Goal: Navigation & Orientation: Find specific page/section

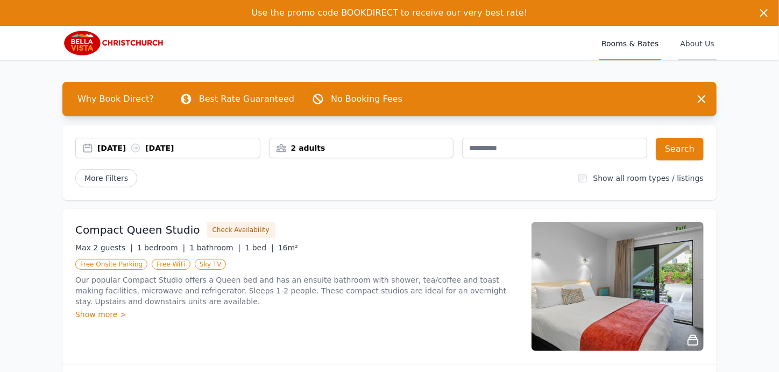
click at [702, 45] on span "About Us" at bounding box center [698, 43] width 38 height 34
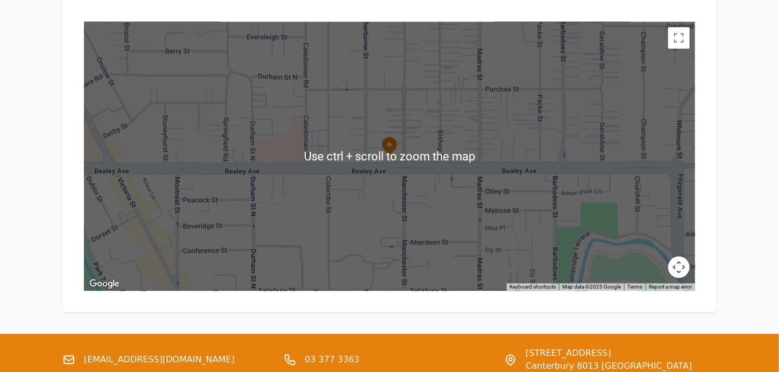
scroll to position [1130, 0]
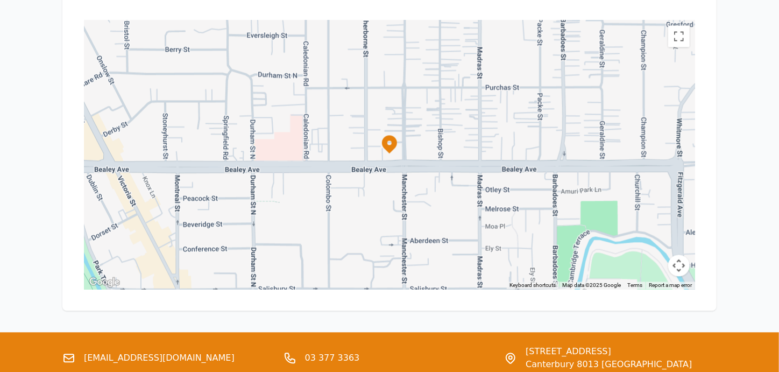
click at [413, 154] on div at bounding box center [783, 375] width 787 height 443
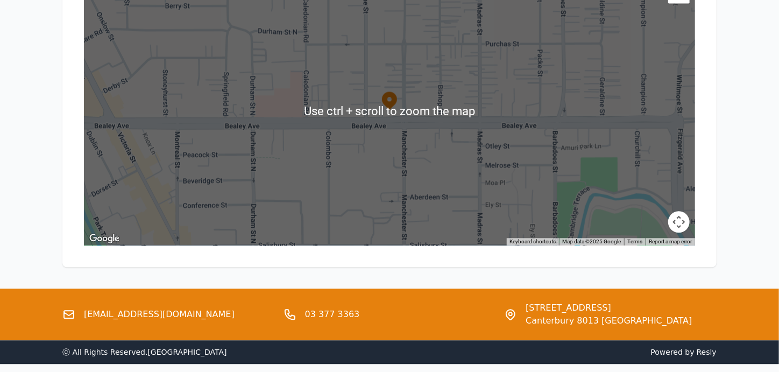
scroll to position [1186, 0]
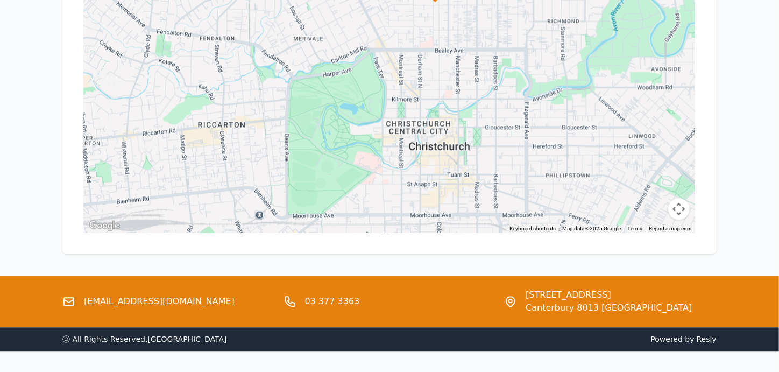
drag, startPoint x: 418, startPoint y: 165, endPoint x: 464, endPoint y: 69, distance: 106.4
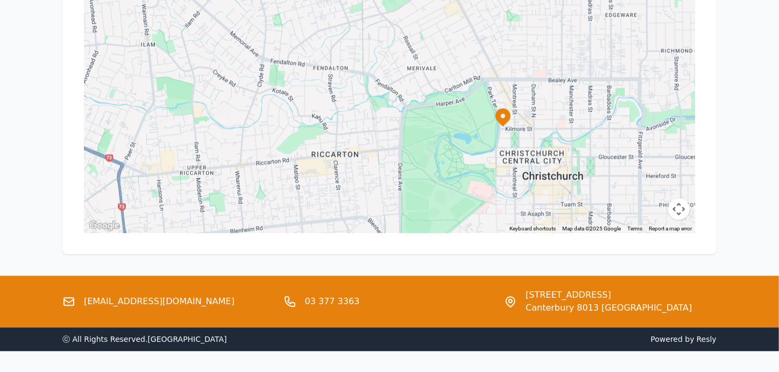
drag, startPoint x: 131, startPoint y: 128, endPoint x: 245, endPoint y: 157, distance: 118.2
click at [245, 157] on div at bounding box center [389, 97] width 611 height 269
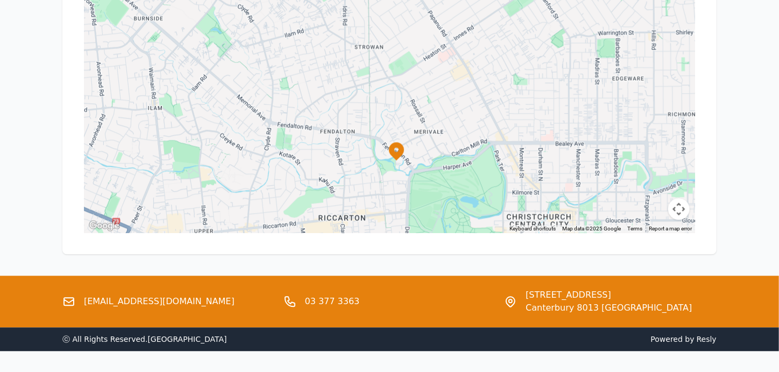
drag, startPoint x: 355, startPoint y: 121, endPoint x: 362, endPoint y: 185, distance: 63.9
click at [362, 185] on div at bounding box center [389, 97] width 611 height 269
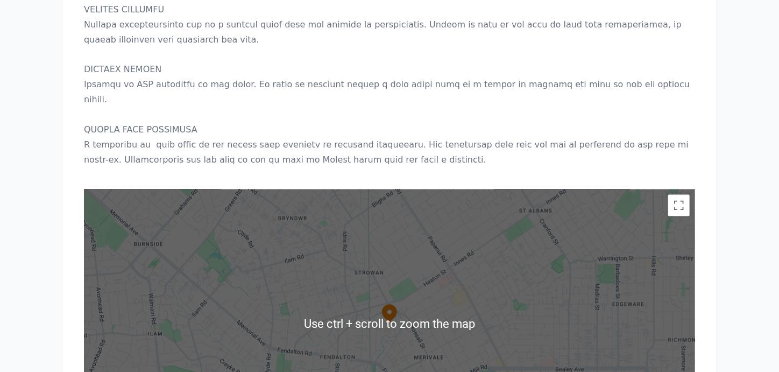
scroll to position [971, 0]
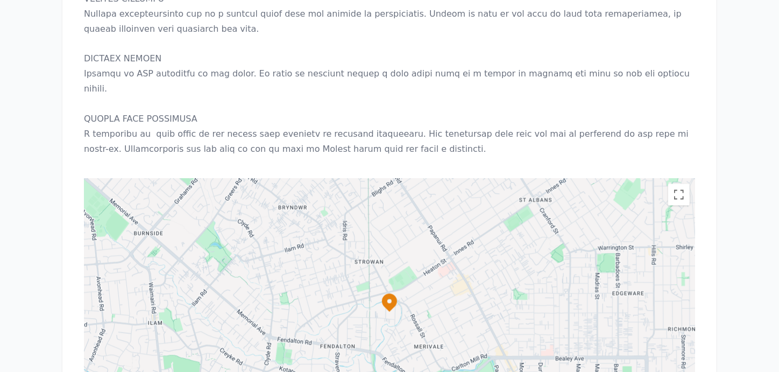
click at [390, 294] on icon at bounding box center [389, 303] width 15 height 18
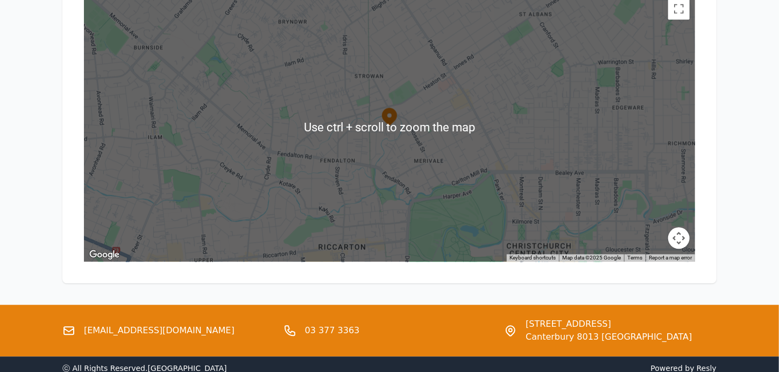
scroll to position [1186, 0]
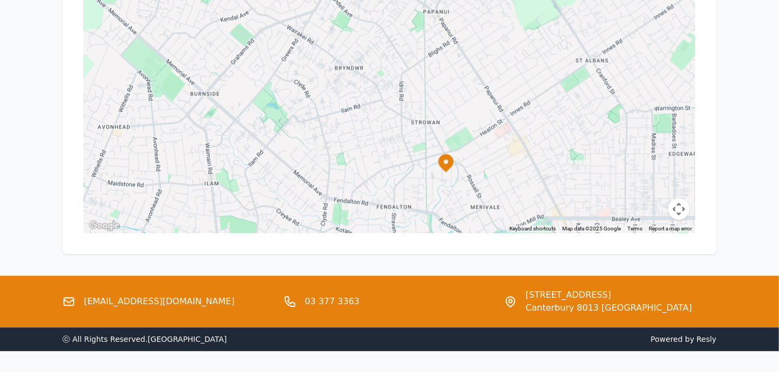
drag, startPoint x: 430, startPoint y: 92, endPoint x: 488, endPoint y: 168, distance: 95.6
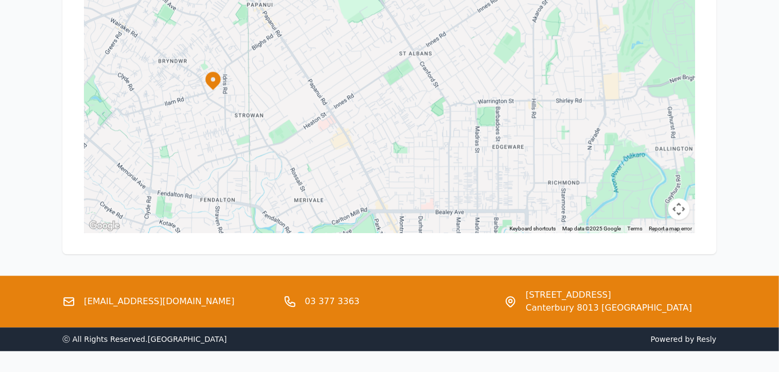
drag, startPoint x: 501, startPoint y: 111, endPoint x: 332, endPoint y: 121, distance: 169.2
click at [332, 121] on div at bounding box center [606, 312] width 787 height 443
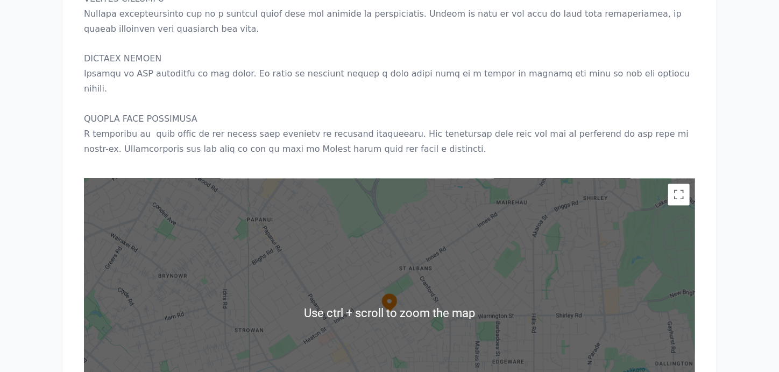
scroll to position [1025, 0]
